Goal: Transaction & Acquisition: Purchase product/service

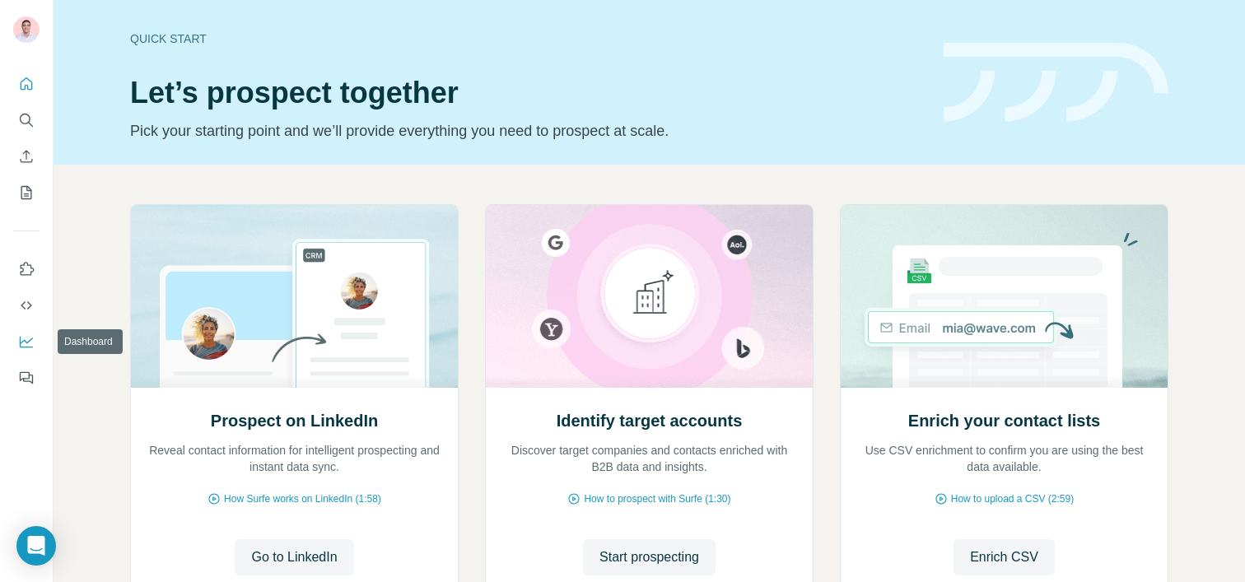
click at [29, 343] on icon "Dashboard" at bounding box center [26, 341] width 16 height 16
click at [37, 116] on button "Search" at bounding box center [26, 120] width 26 height 30
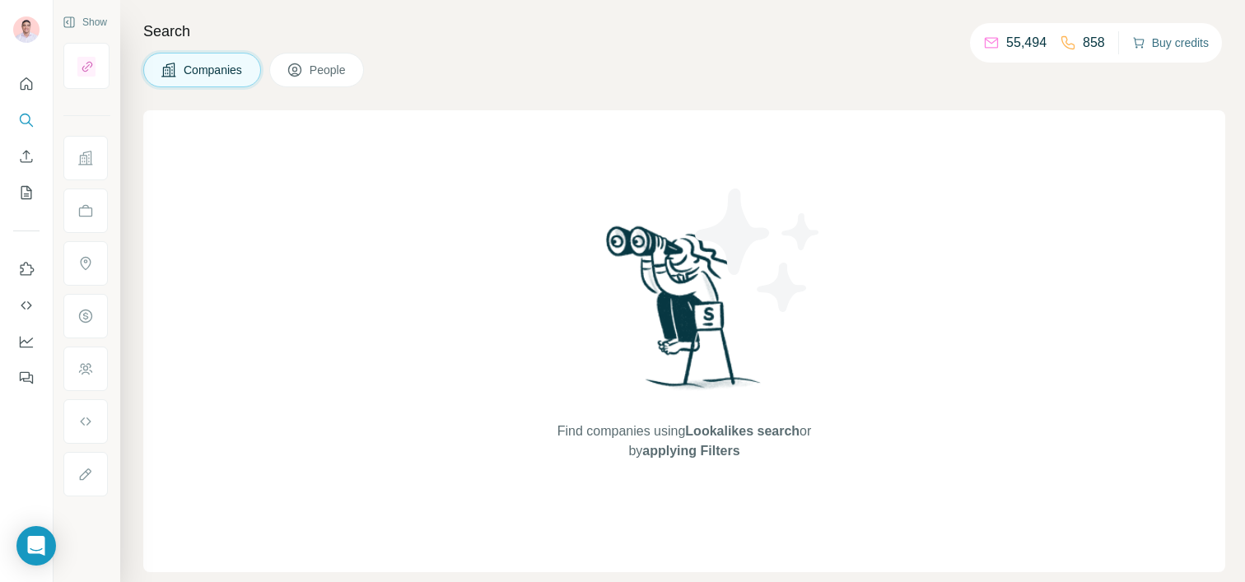
click at [1160, 44] on button "Buy credits" at bounding box center [1170, 42] width 77 height 23
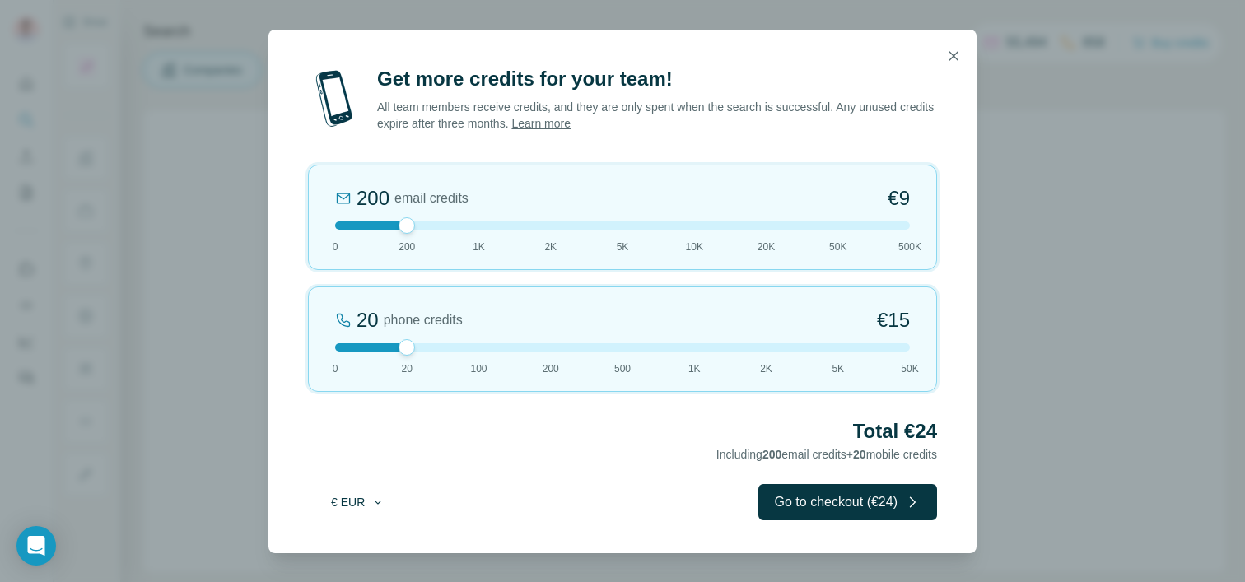
click at [347, 495] on button "€ EUR" at bounding box center [357, 502] width 77 height 30
click at [461, 454] on div "Total €24 Including 200 email credits + 20 mobile credits" at bounding box center [622, 441] width 629 height 46
click at [948, 58] on icon "button" at bounding box center [953, 56] width 16 height 16
